Goal: Complete application form: Complete application form

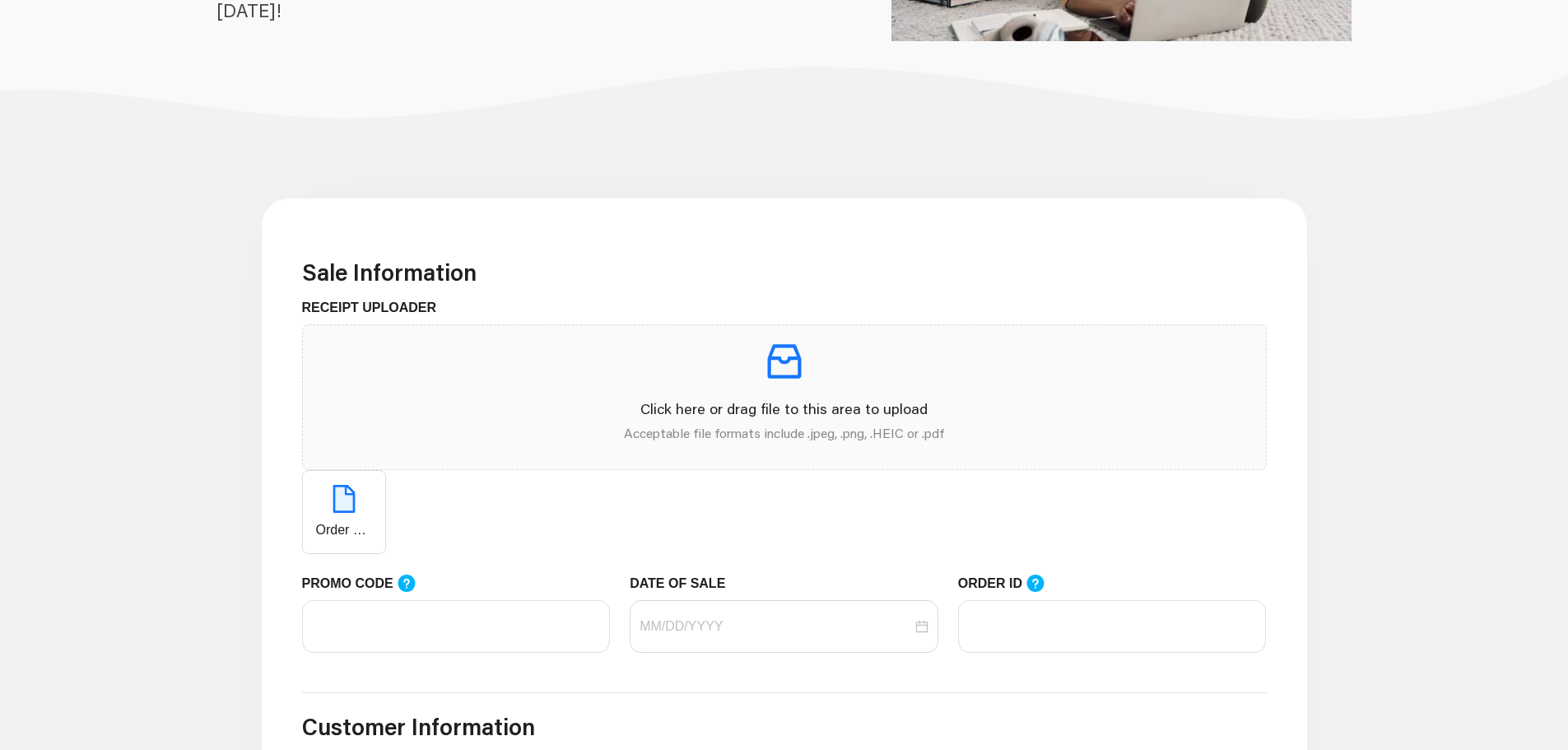
scroll to position [411, 0]
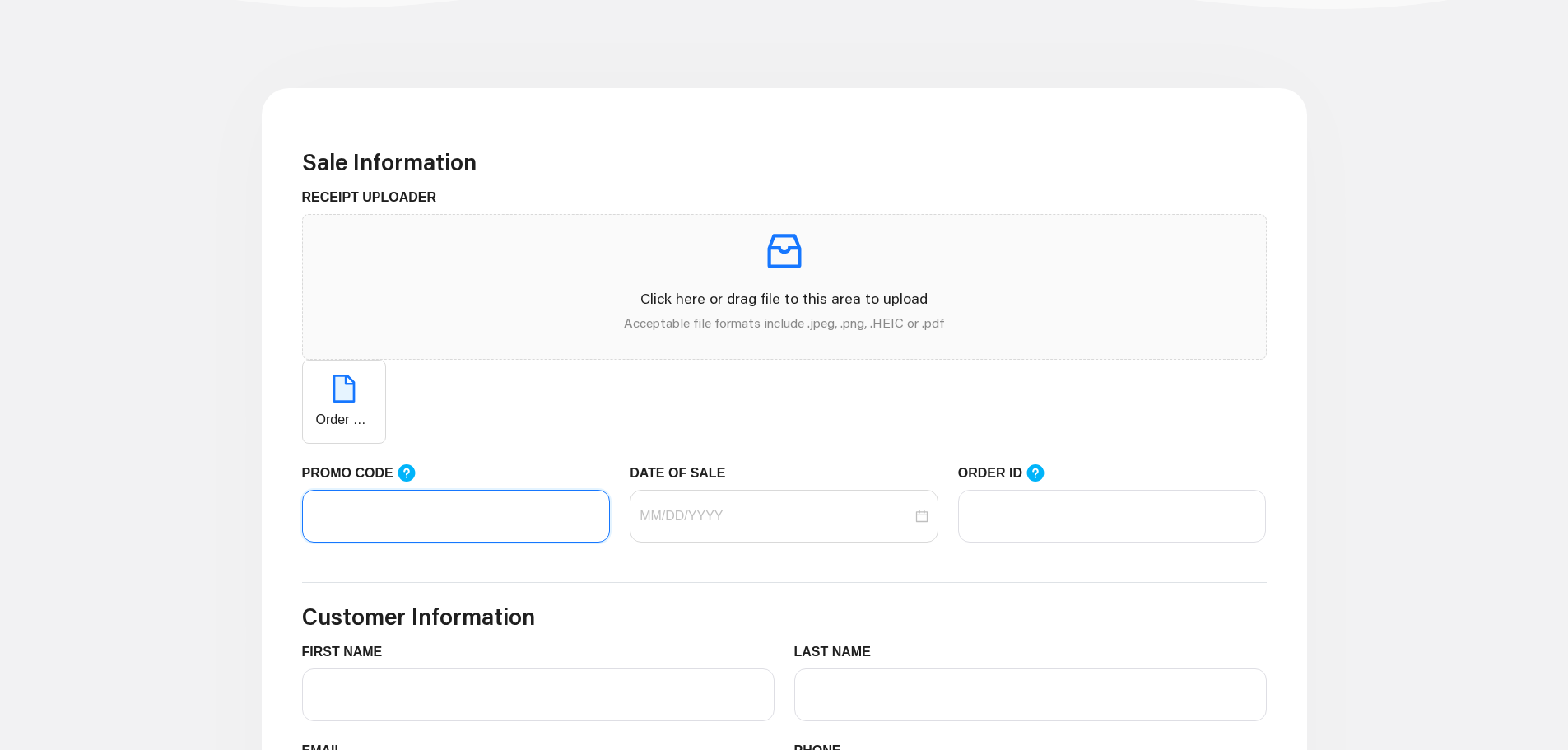
click at [524, 492] on input "PROMO CODE" at bounding box center [456, 517] width 309 height 53
paste input "LIFEMART20"
click at [741, 528] on div at bounding box center [784, 517] width 309 height 53
type input "LIFEMART20"
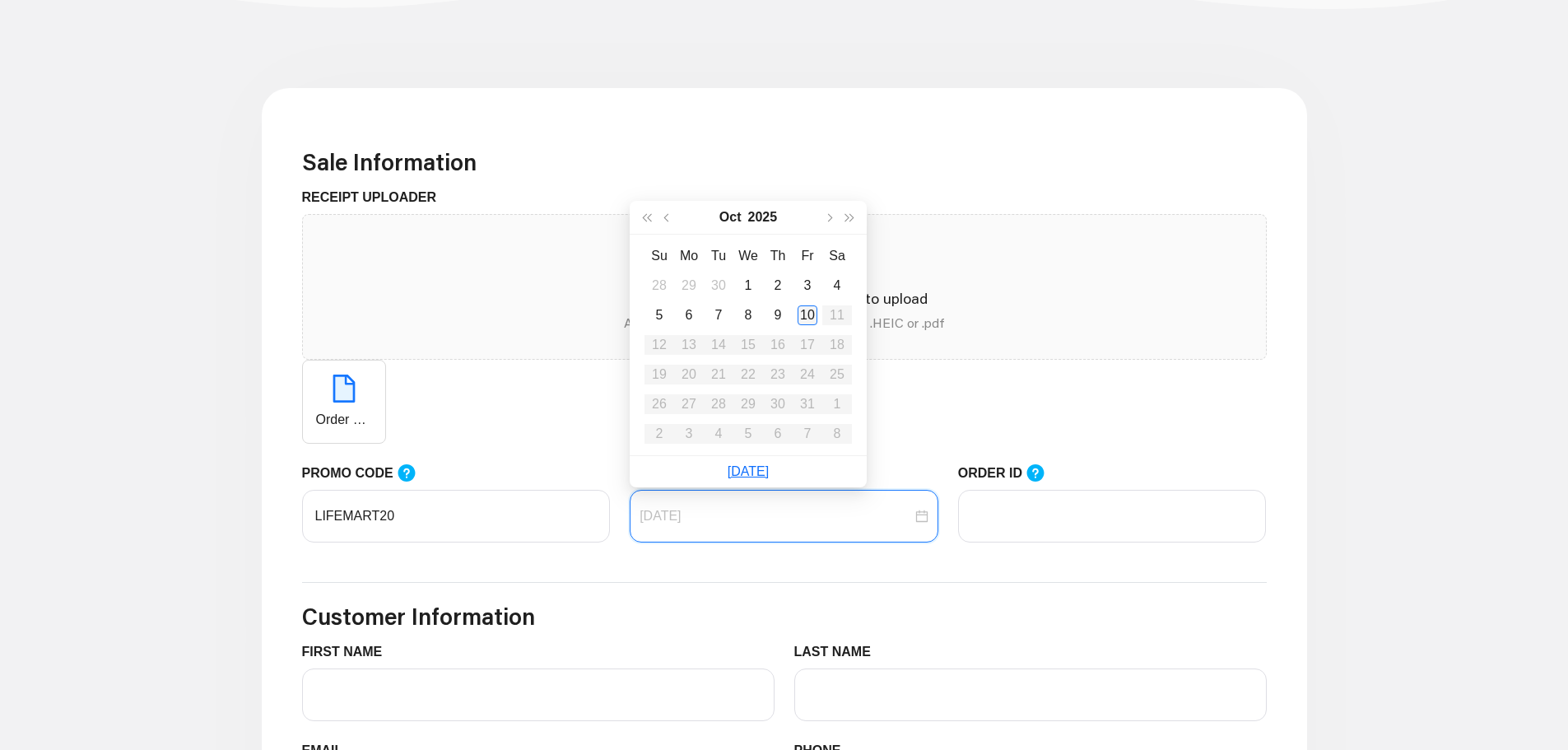
type input "[DATE]"
click at [811, 315] on div "10" at bounding box center [808, 315] width 20 height 20
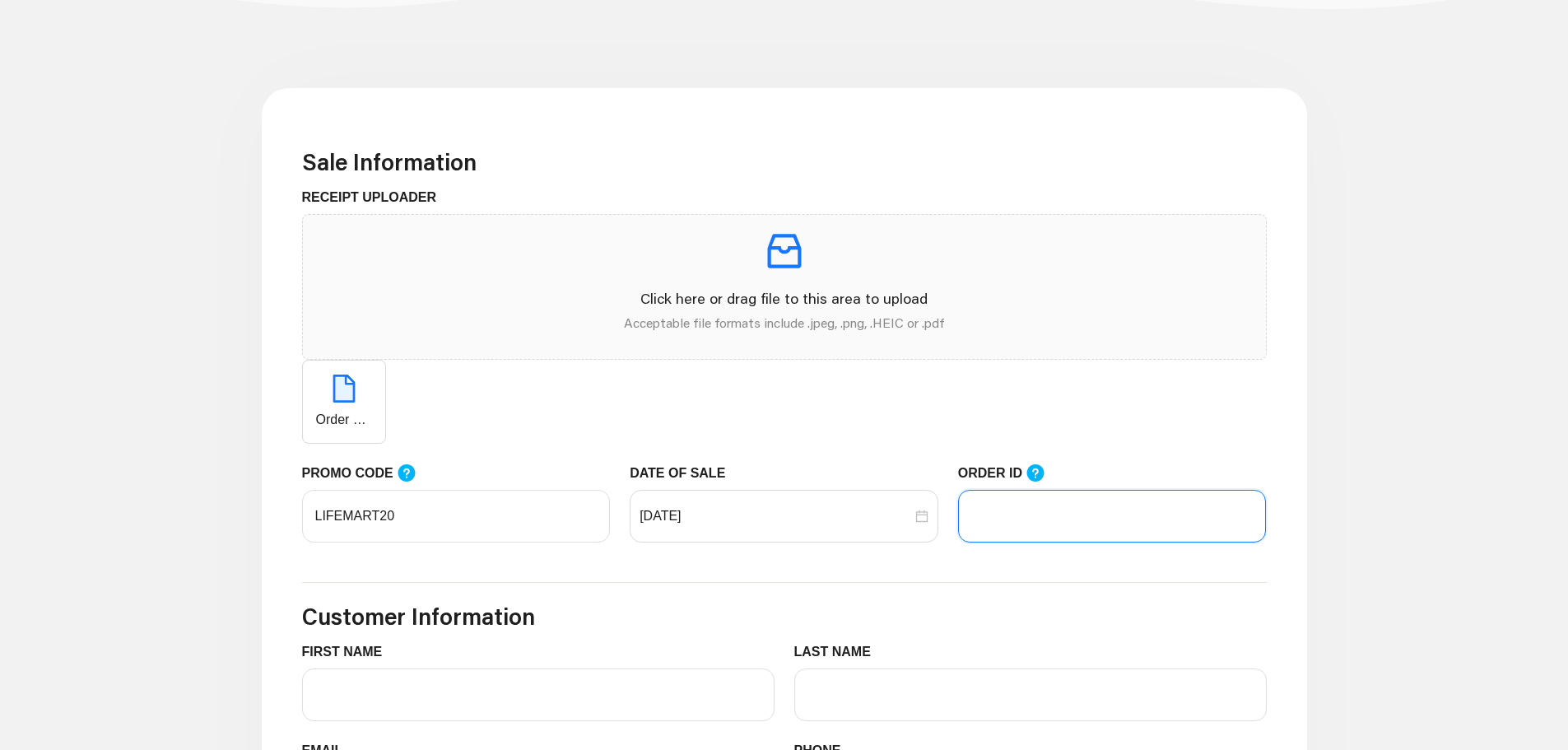
click at [1020, 529] on input "ORDER ID" at bounding box center [1113, 517] width 309 height 53
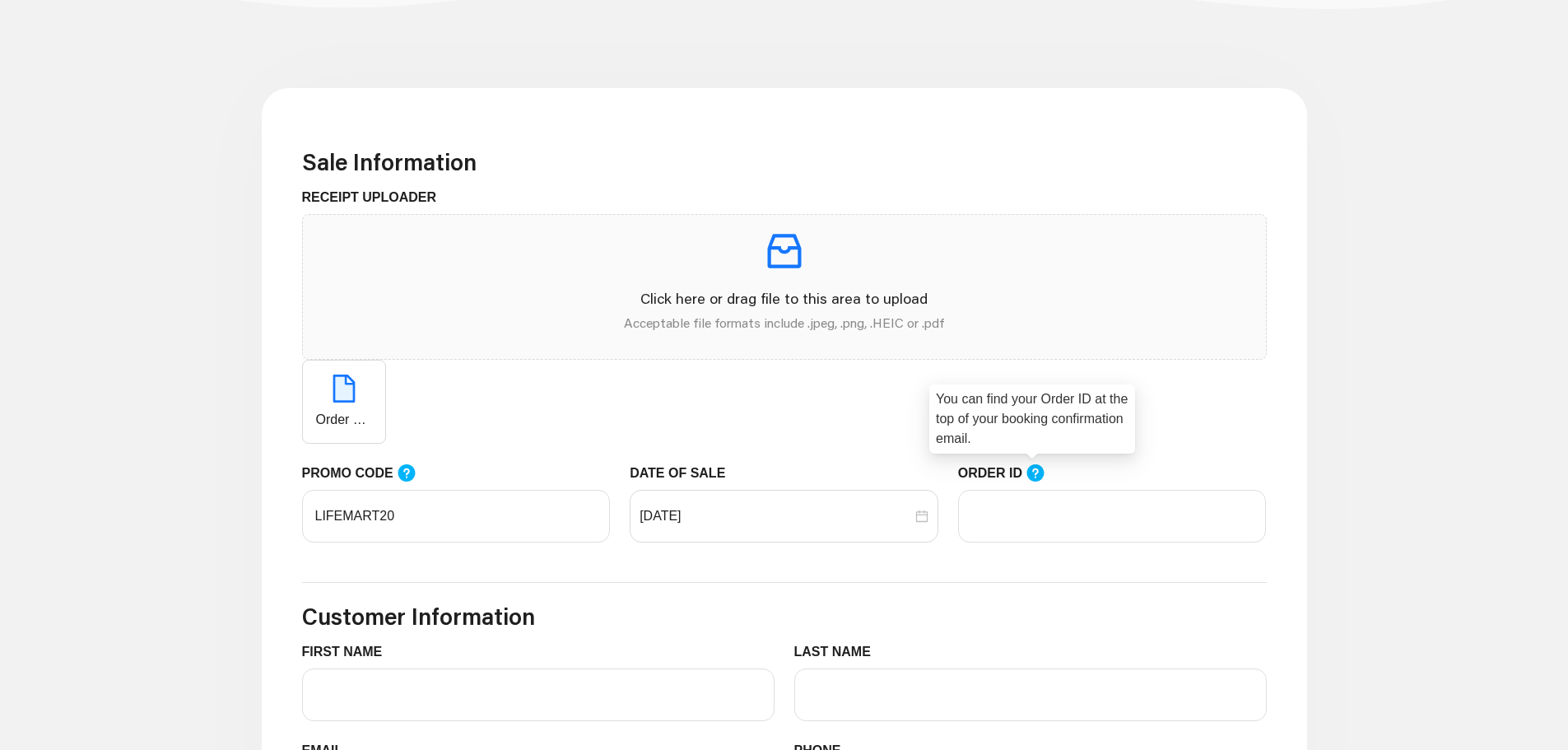
click at [1037, 474] on icon at bounding box center [1036, 473] width 18 height 18
click at [1037, 490] on input "ORDER ID" at bounding box center [1113, 517] width 309 height 53
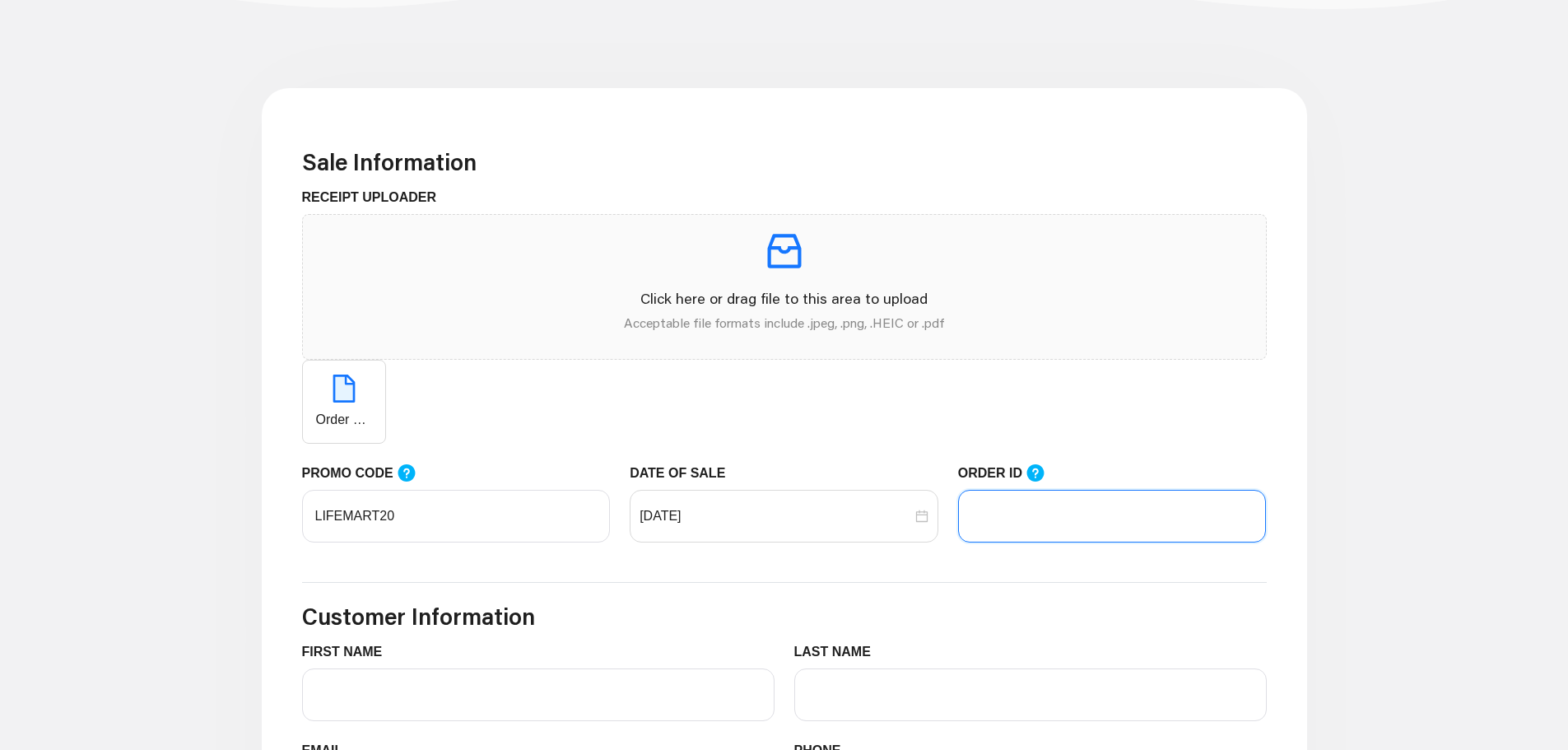
click at [1026, 528] on input "ORDER ID" at bounding box center [1113, 517] width 309 height 53
paste input "104535533"
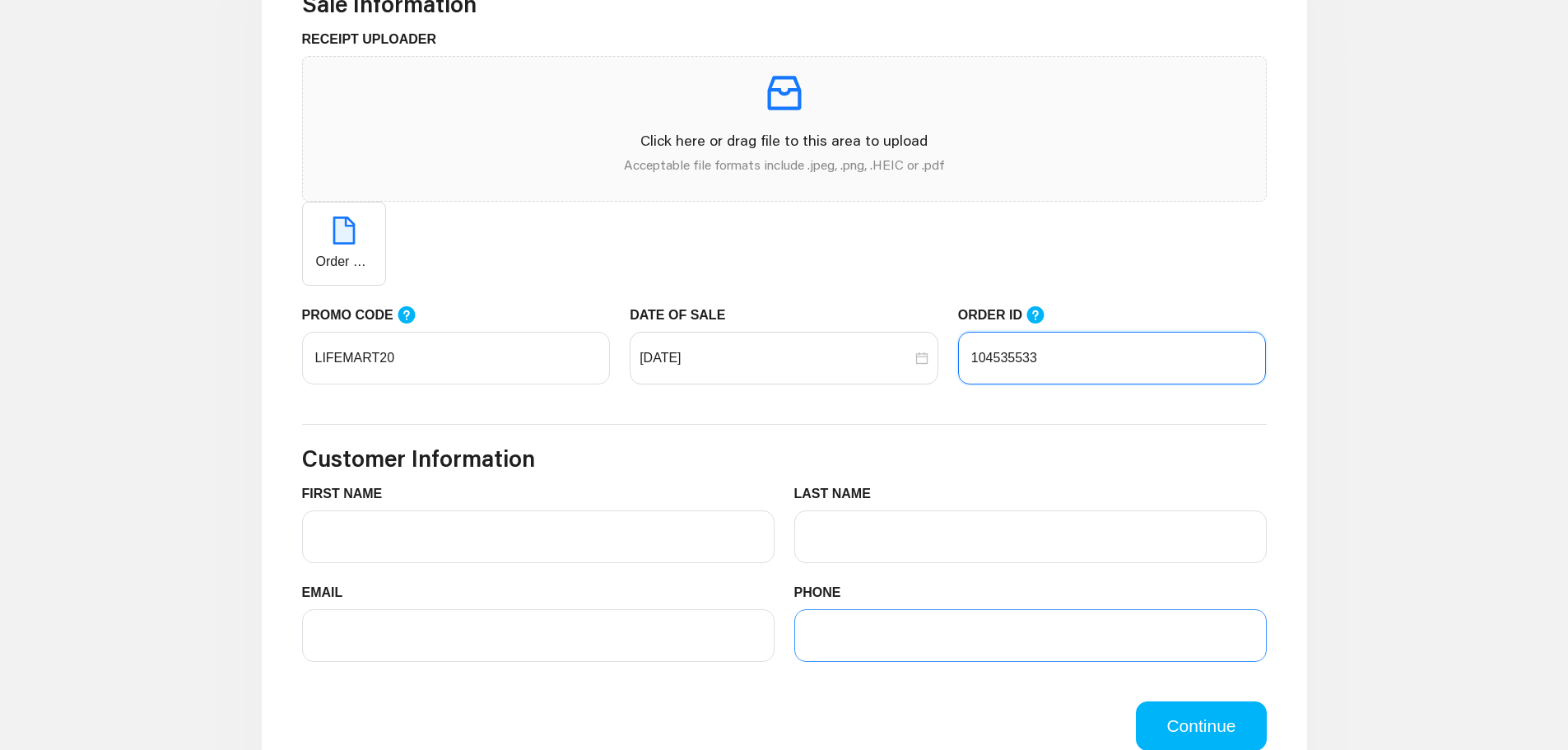
scroll to position [577, 0]
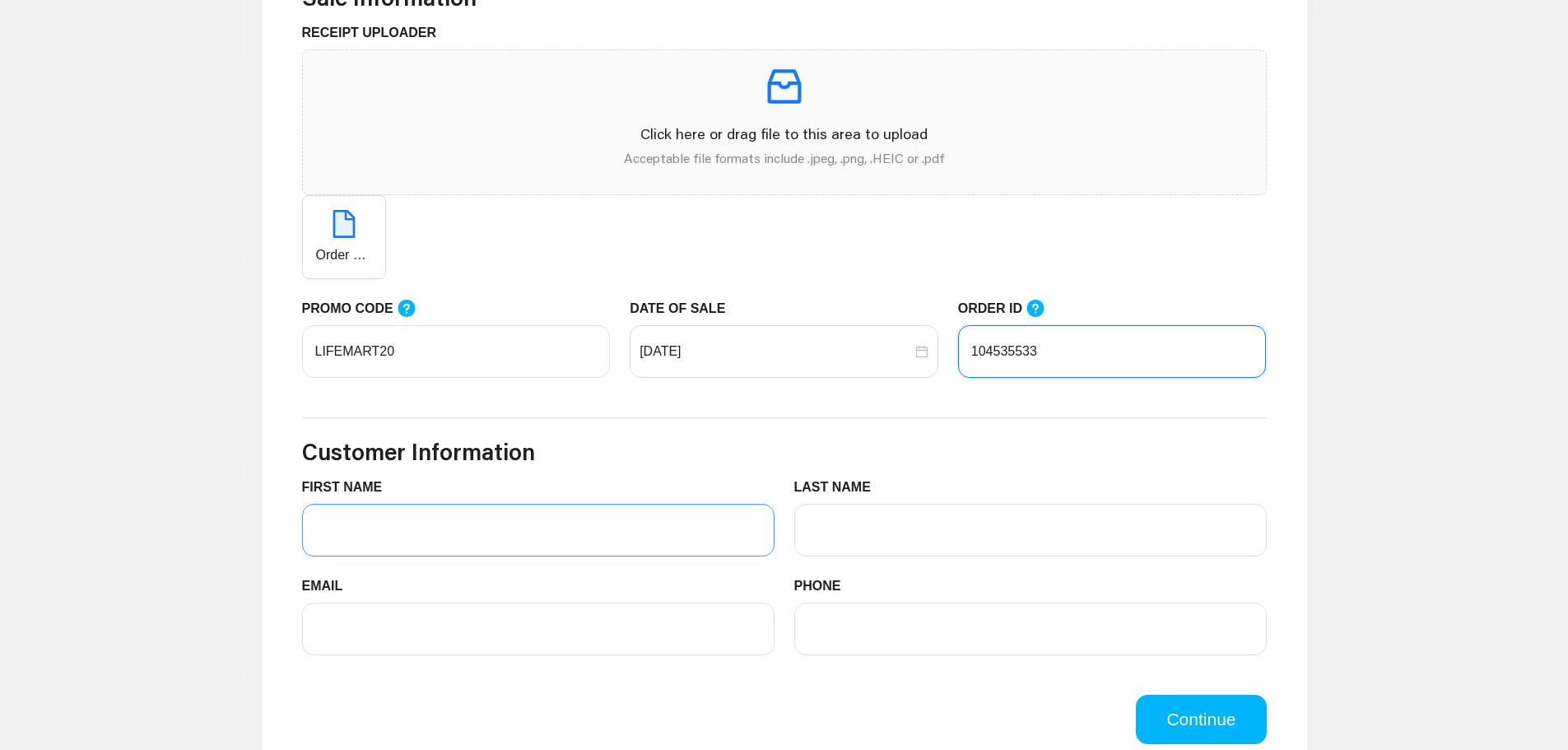
type input "104535533"
click at [558, 533] on input "FIRST NAME" at bounding box center [538, 531] width 472 height 53
type input "[PERSON_NAME]"
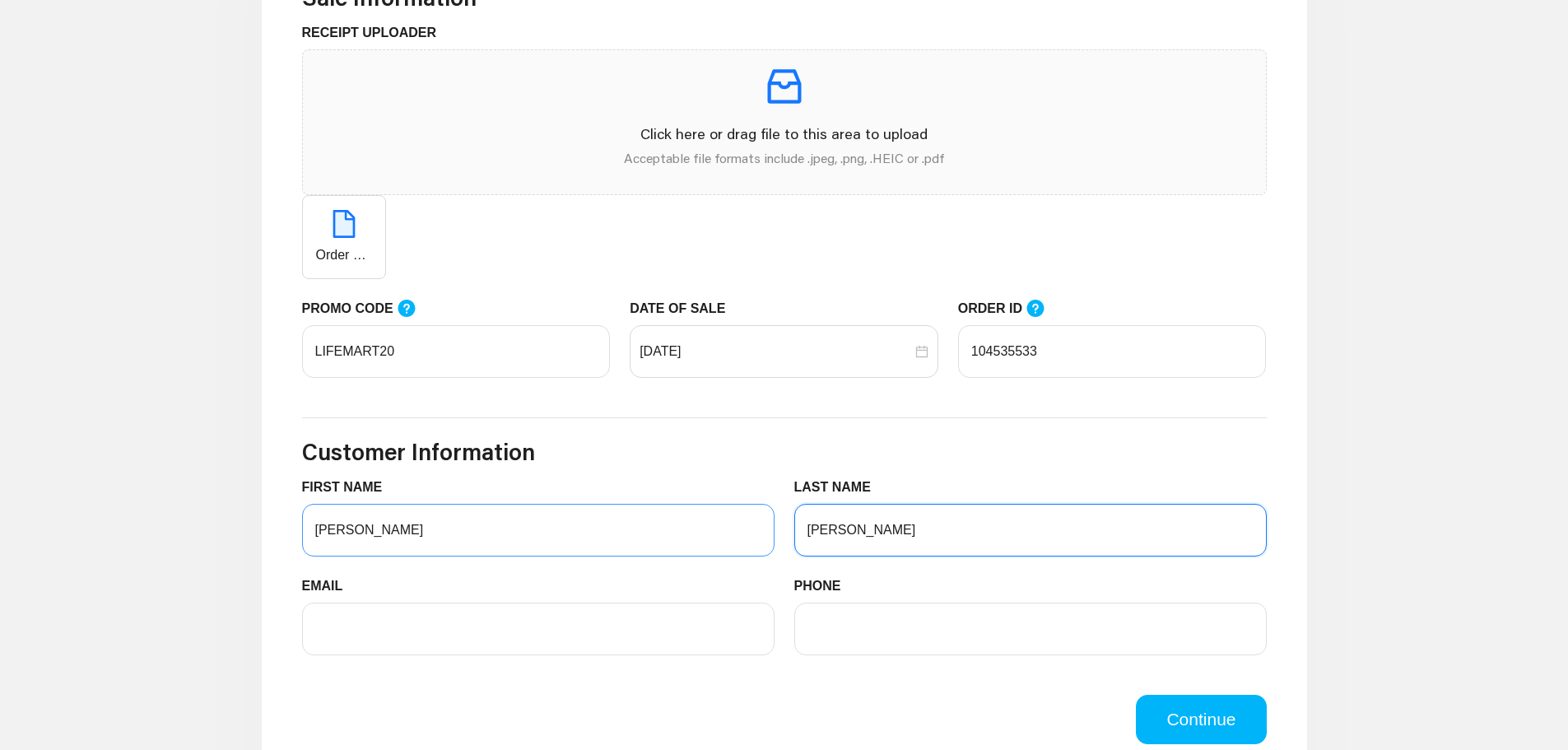
type input "[PERSON_NAME]"
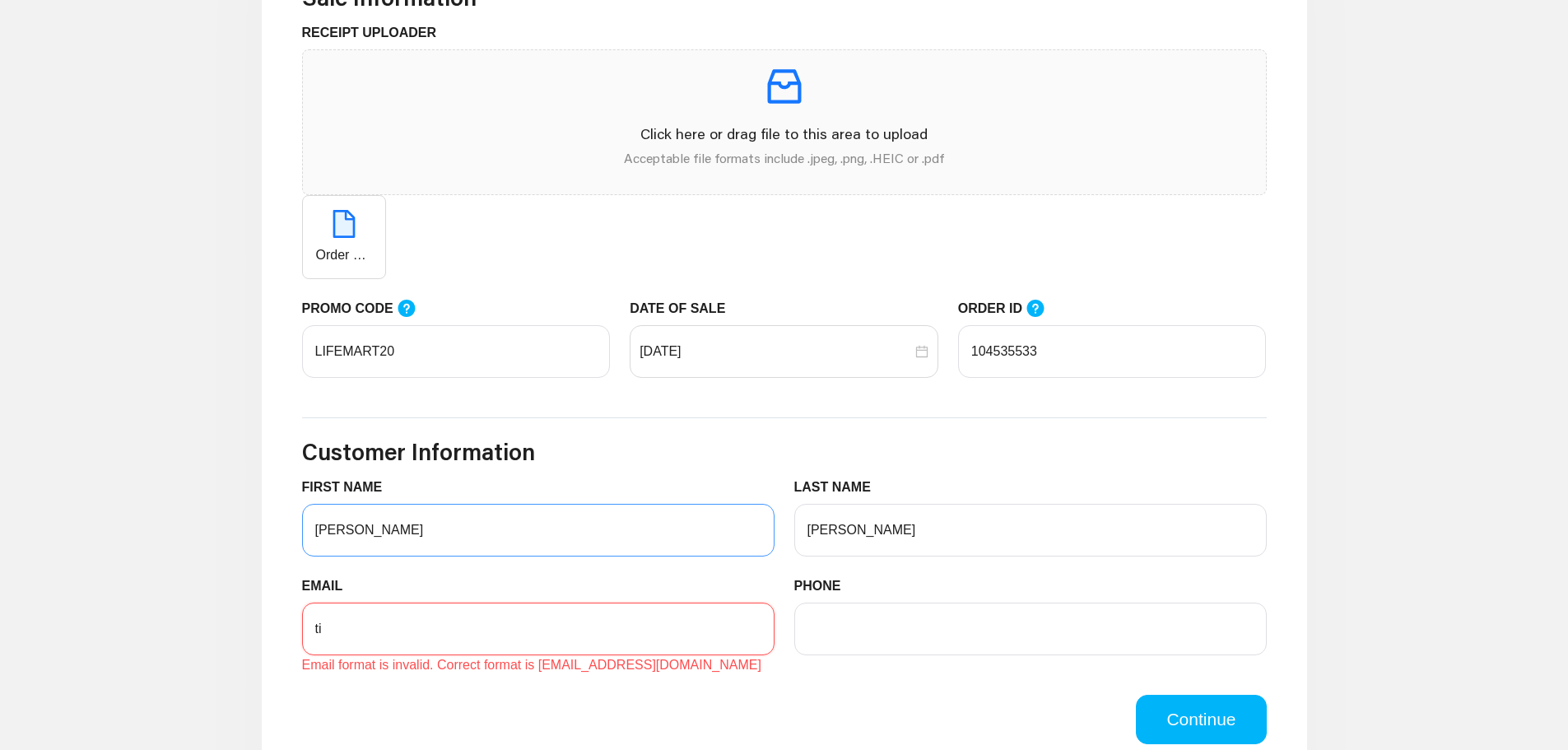
type input "[EMAIL_ADDRESS][DOMAIN_NAME]"
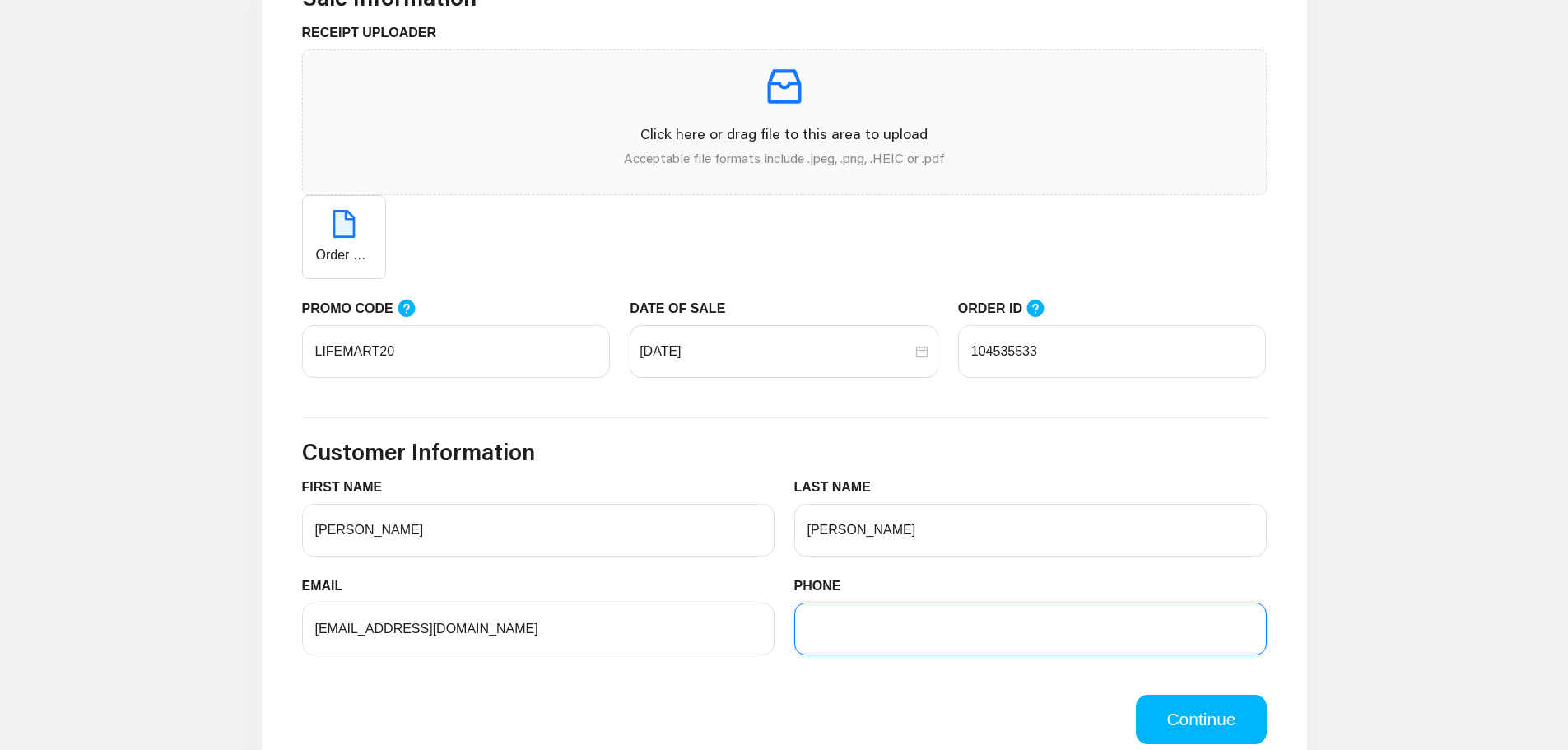
click at [942, 634] on input "PHONE" at bounding box center [1031, 630] width 472 height 53
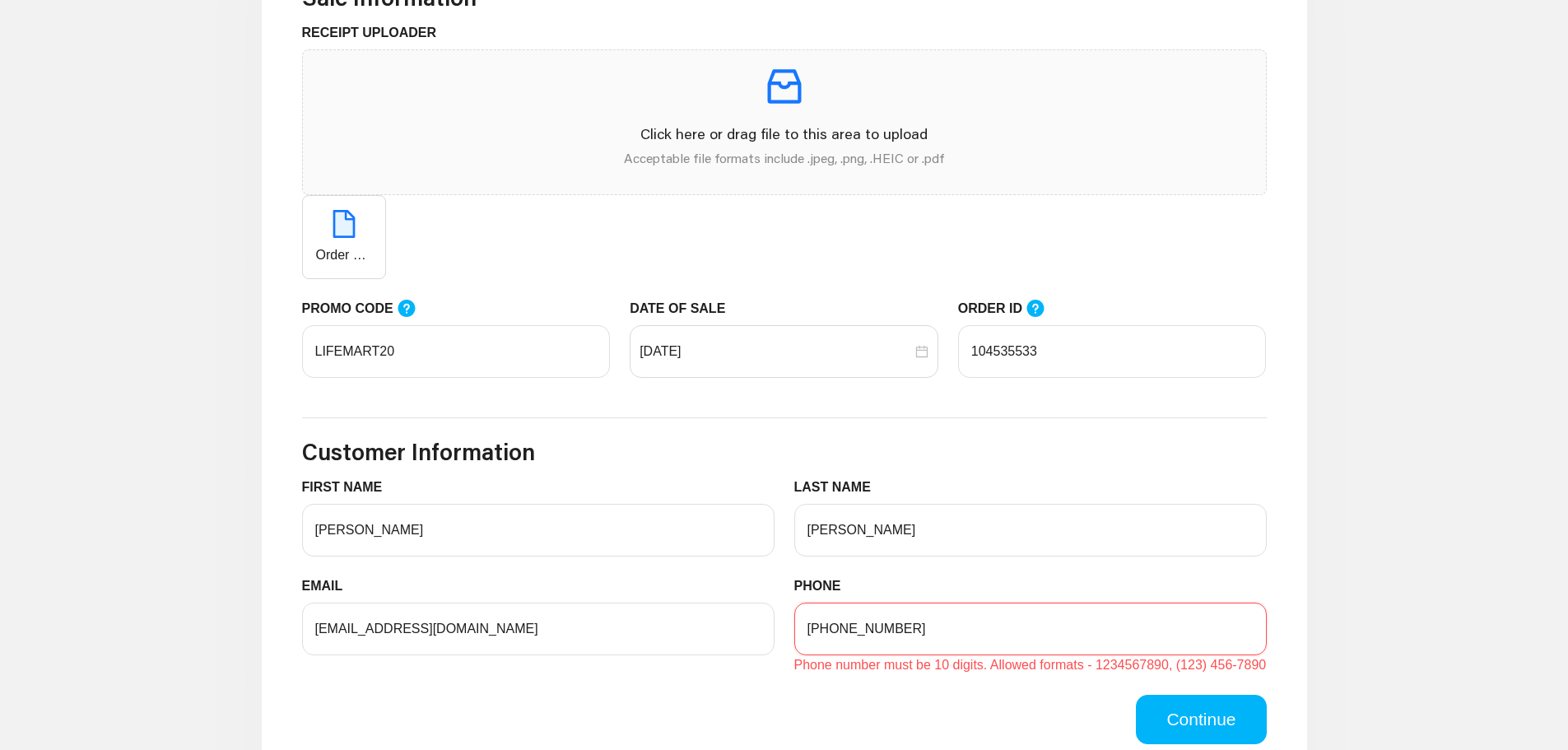
click at [817, 634] on input "[PHONE_NUMBER]" at bounding box center [1031, 630] width 472 height 53
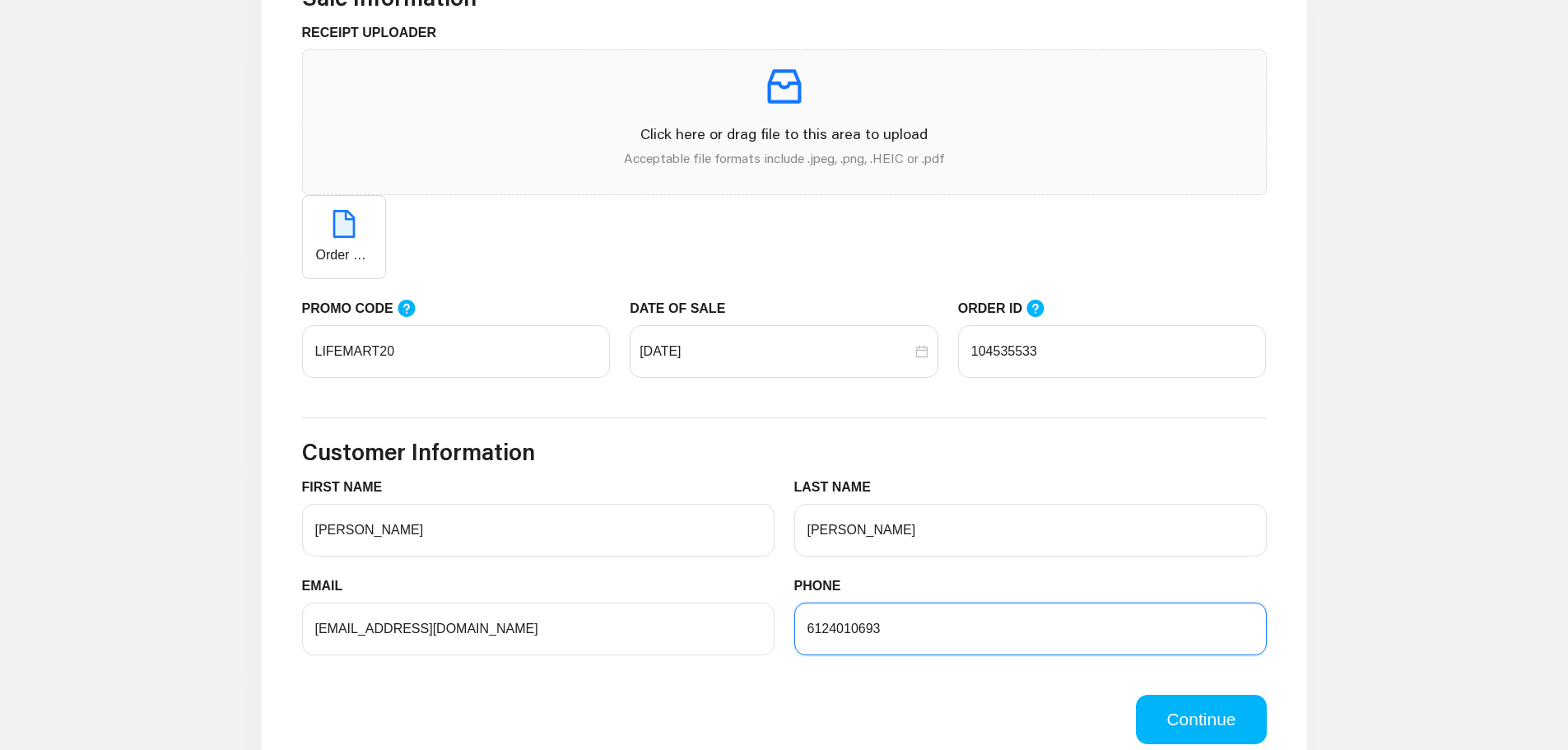
type input "6124010693"
click at [945, 687] on div "Continue" at bounding box center [784, 710] width 985 height 69
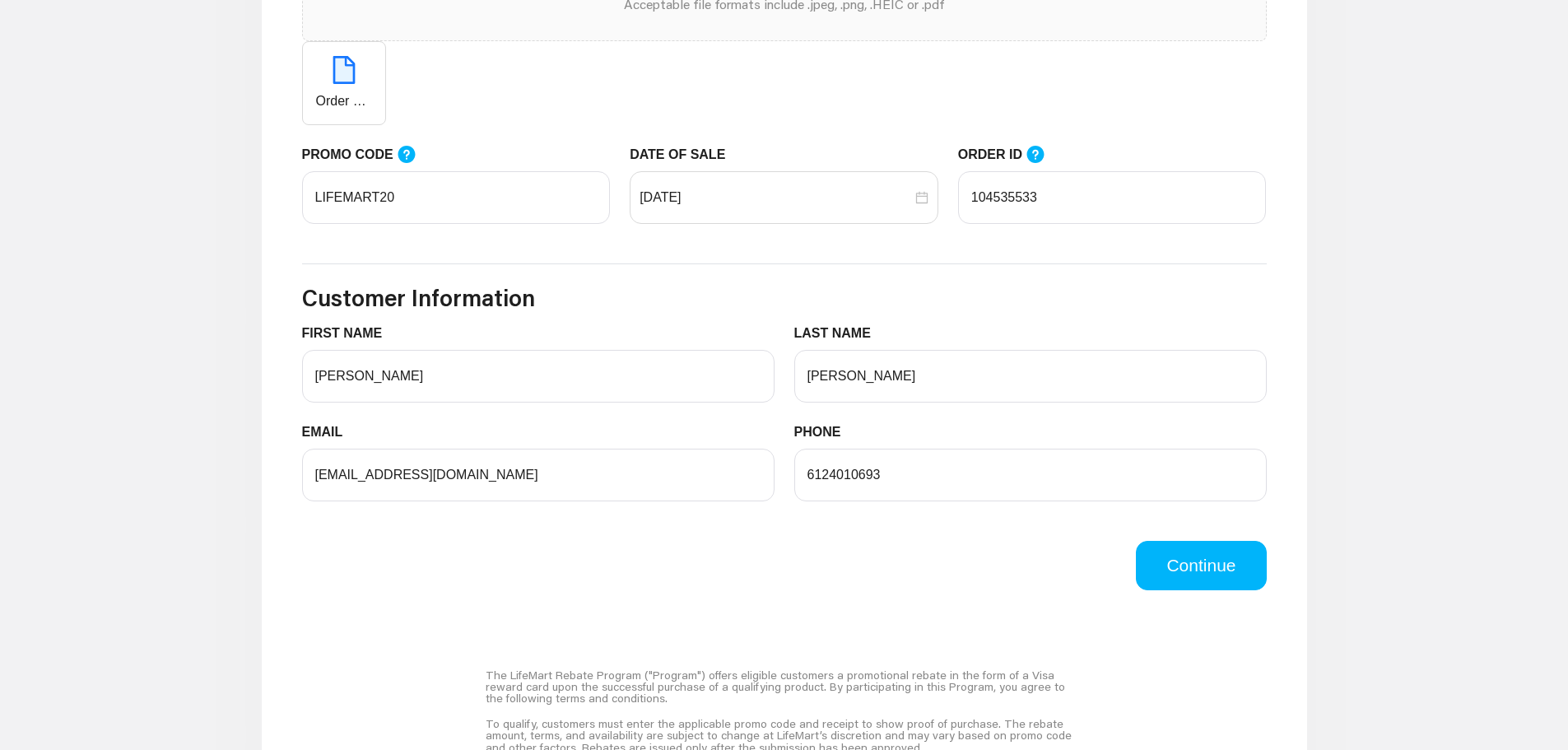
scroll to position [741, 0]
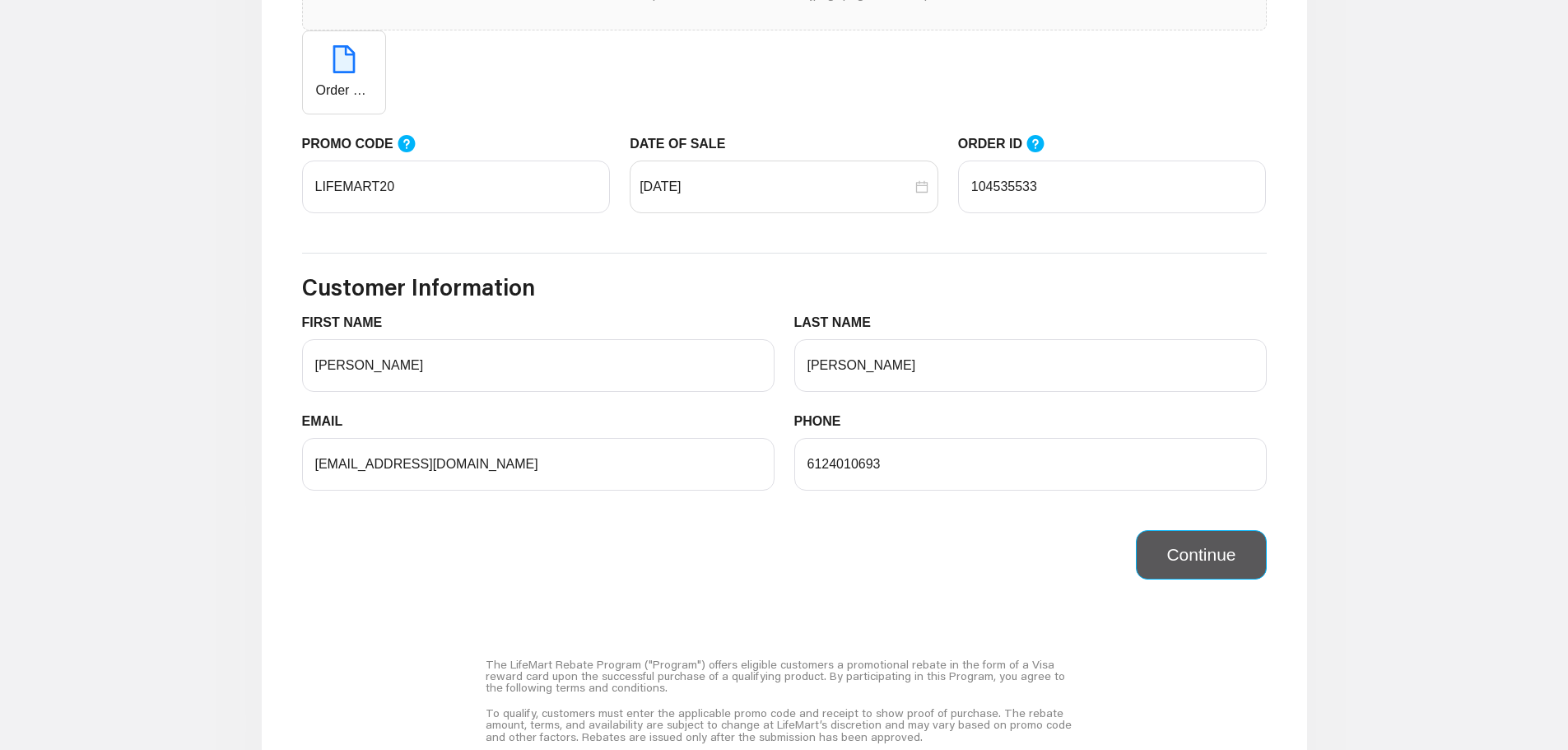
click at [1199, 568] on button "Continue" at bounding box center [1201, 555] width 130 height 49
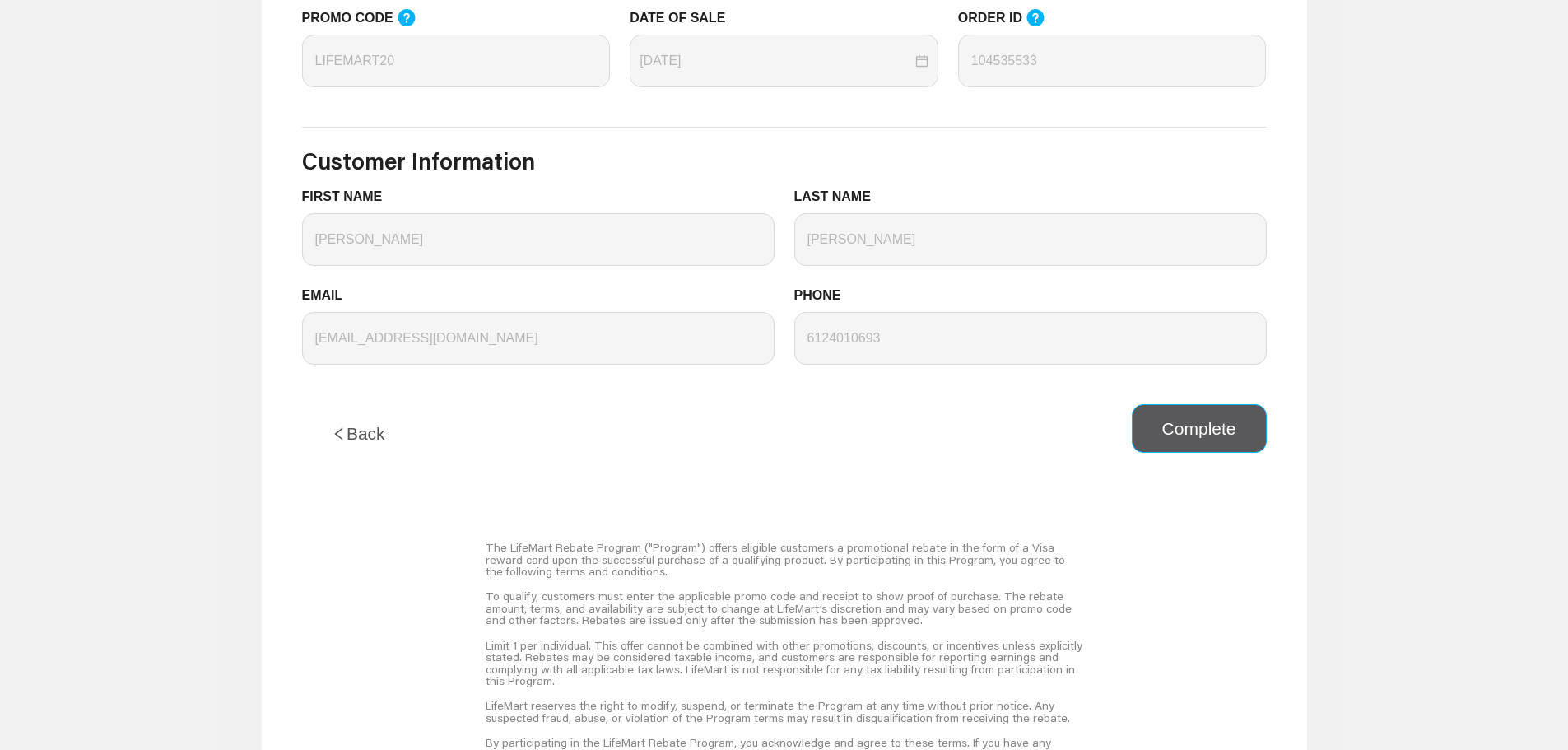
click at [1209, 437] on button "Complete" at bounding box center [1199, 429] width 135 height 49
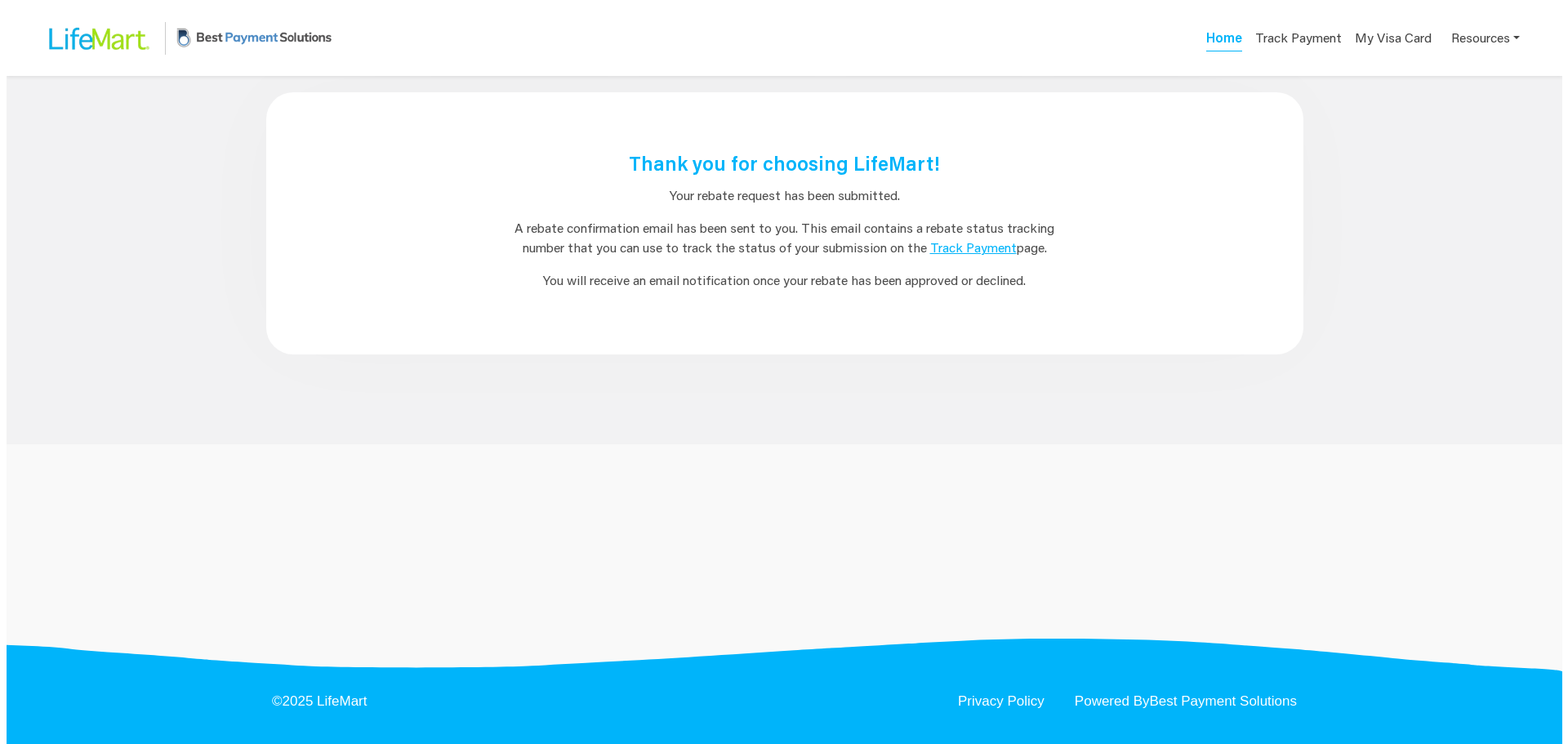
scroll to position [0, 0]
